Goal: Transaction & Acquisition: Subscribe to service/newsletter

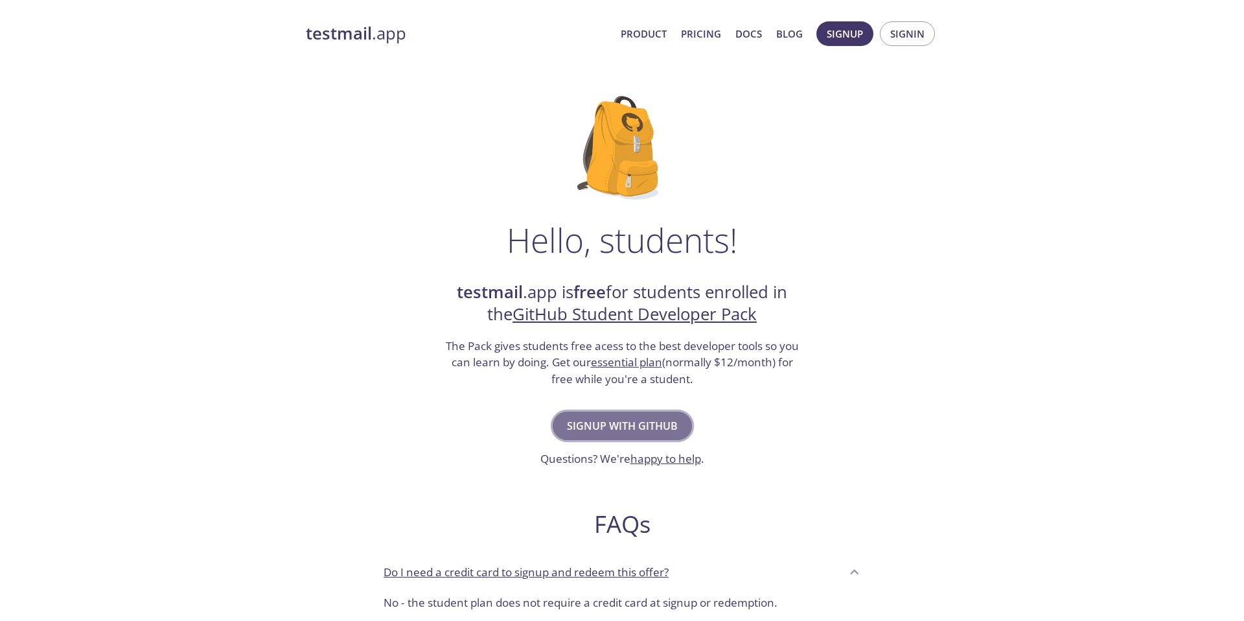
click at [646, 426] on span "Signup with GitHub" at bounding box center [622, 426] width 111 height 18
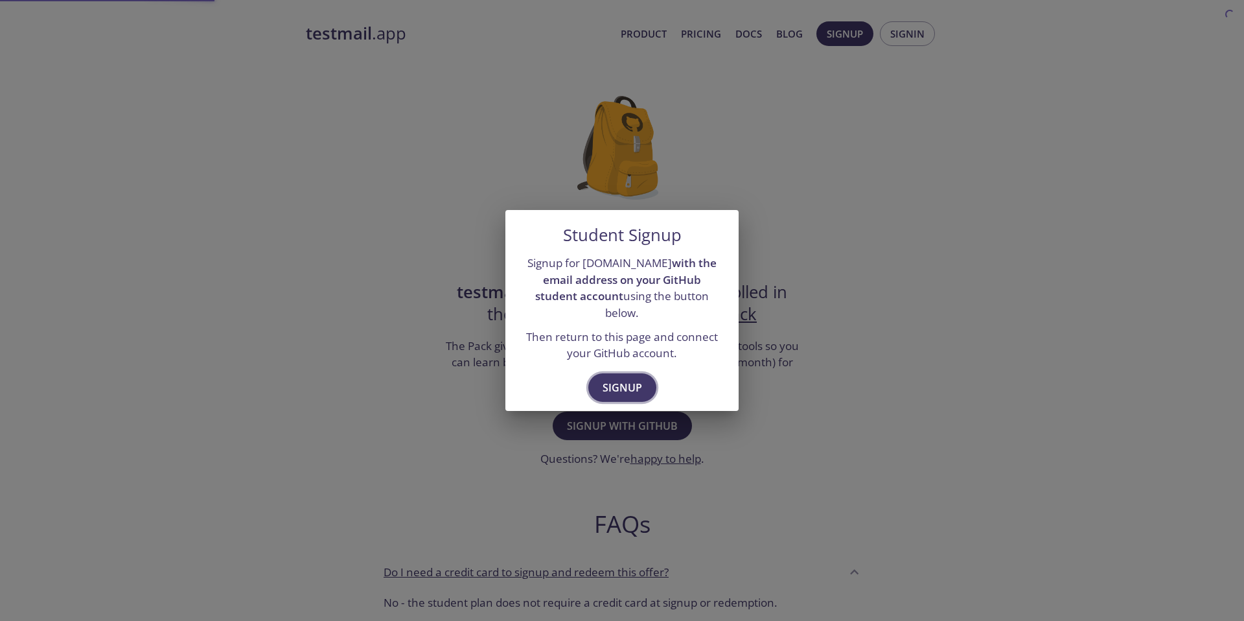
click at [616, 378] on span "Signup" at bounding box center [623, 387] width 40 height 18
click at [626, 379] on span "Signup" at bounding box center [623, 387] width 40 height 18
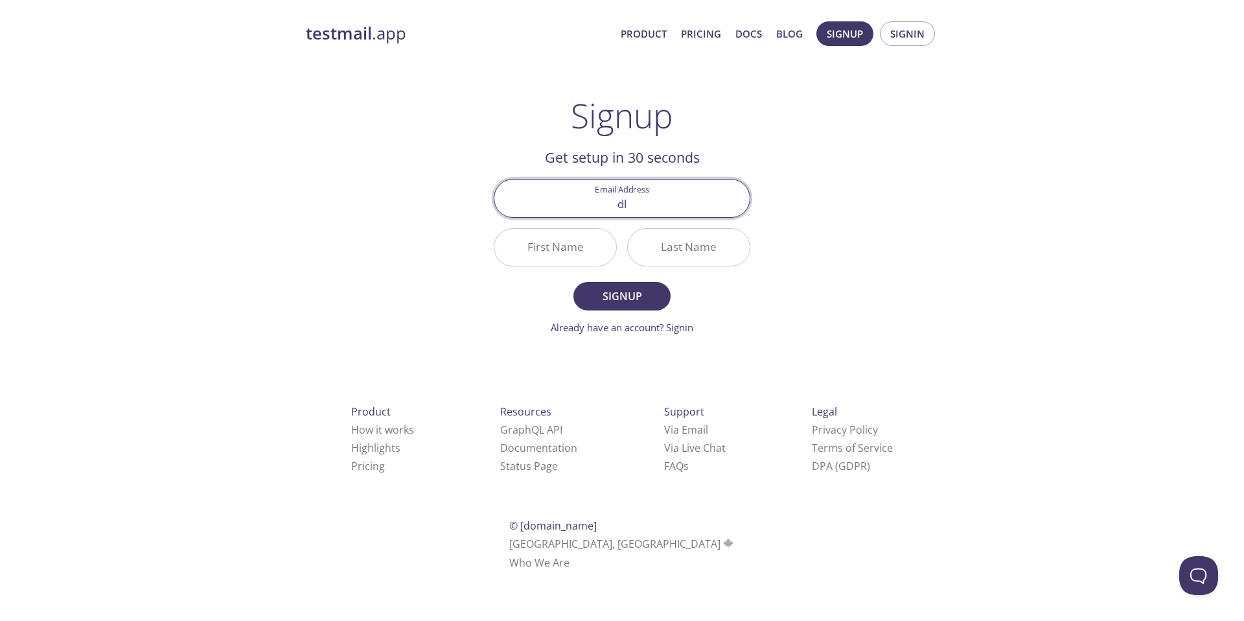
type input "[EMAIL_ADDRESS][DOMAIN_NAME]"
type input "[PERSON_NAME]"
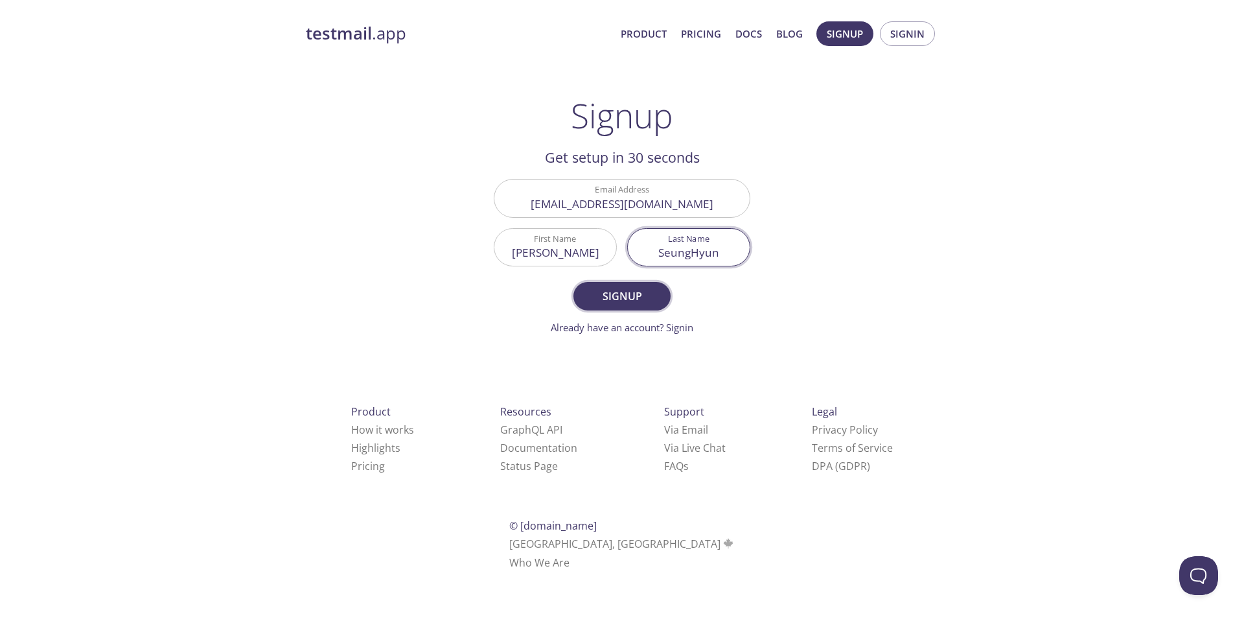
type input "SeungHyun"
click at [661, 289] on button "Signup" at bounding box center [622, 296] width 97 height 29
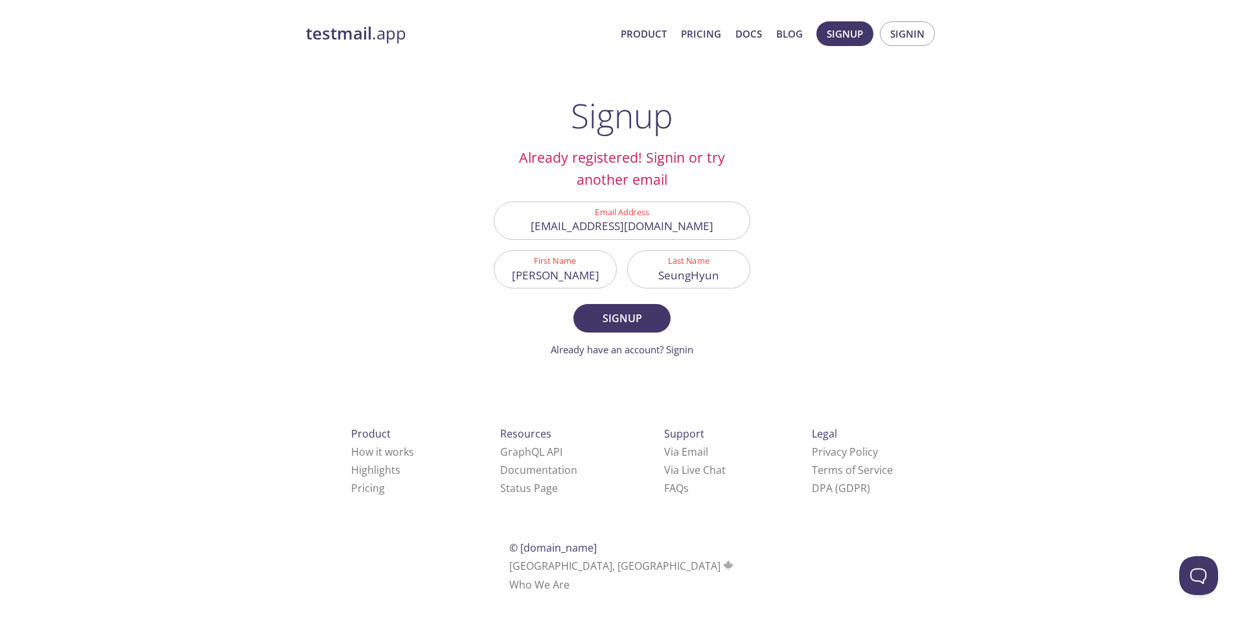
click at [676, 340] on form "Email Address [EMAIL_ADDRESS][DOMAIN_NAME] First Name [PERSON_NAME] Last Name S…" at bounding box center [622, 280] width 257 height 156
click at [673, 347] on link "Already have an account? Signin" at bounding box center [622, 349] width 143 height 13
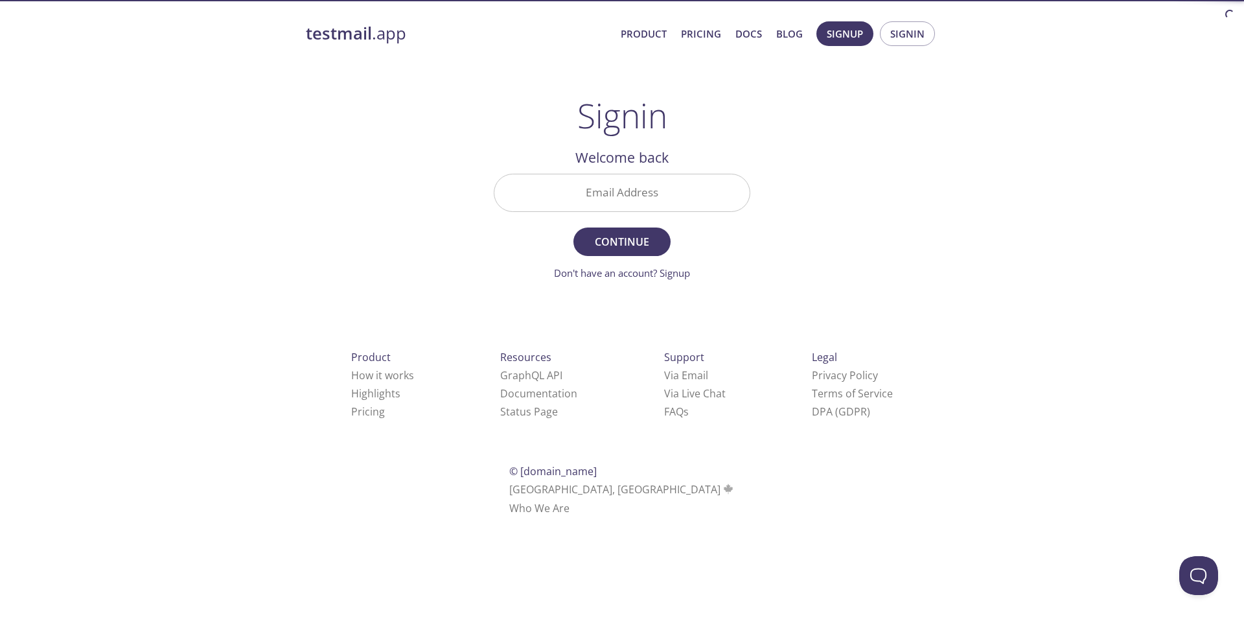
click at [873, 208] on div "testmail .app Product Pricing Docs Blog Signup Signin Signin Welcome back Email…" at bounding box center [622, 283] width 664 height 540
